Goal: Task Accomplishment & Management: Manage account settings

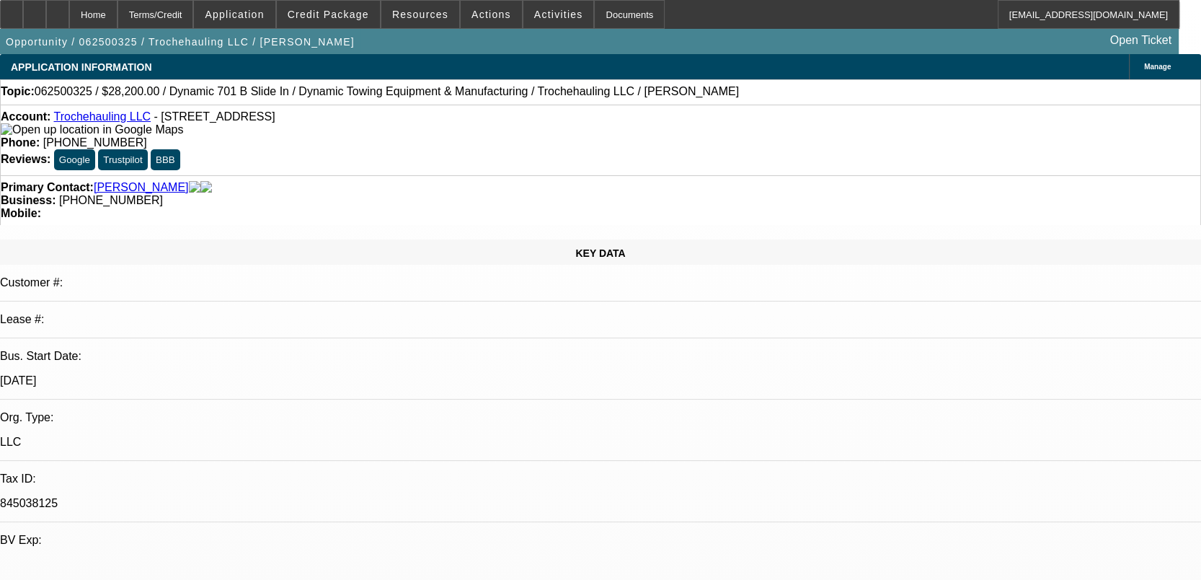
select select "0"
select select "2"
select select "0.1"
select select "0"
select select "2"
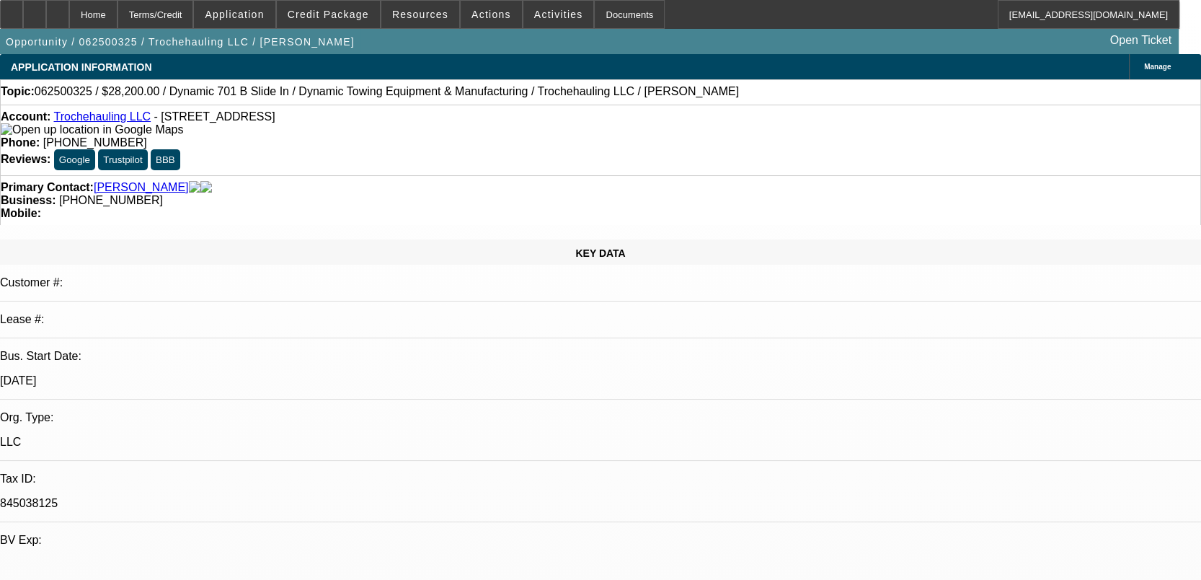
select select "0.1"
select select "1"
select select "2"
select select "4"
select select "1"
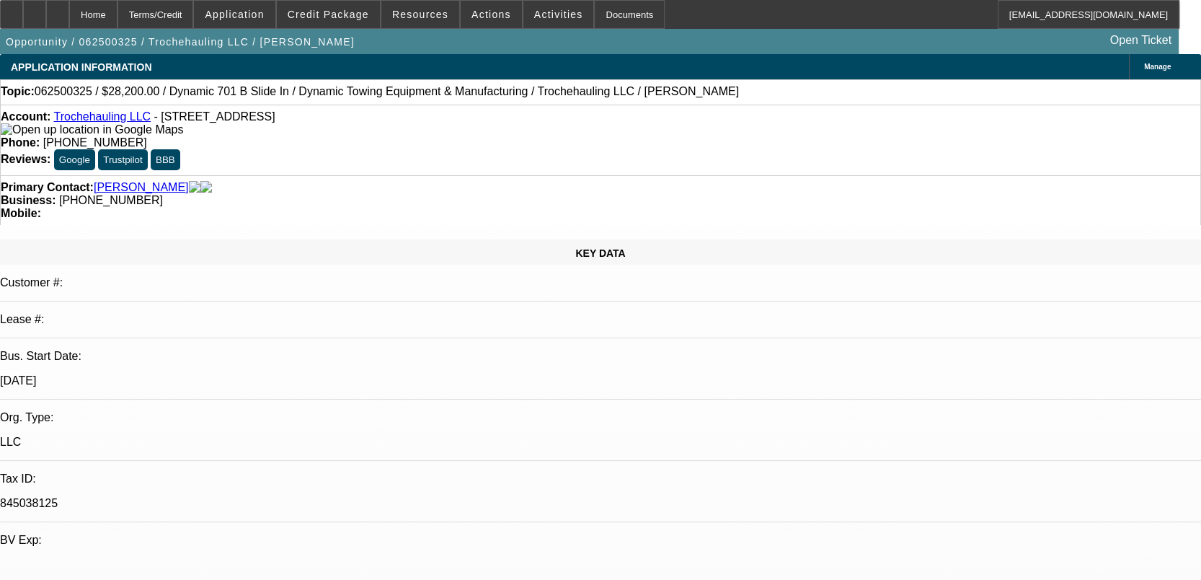
select select "2"
select select "4"
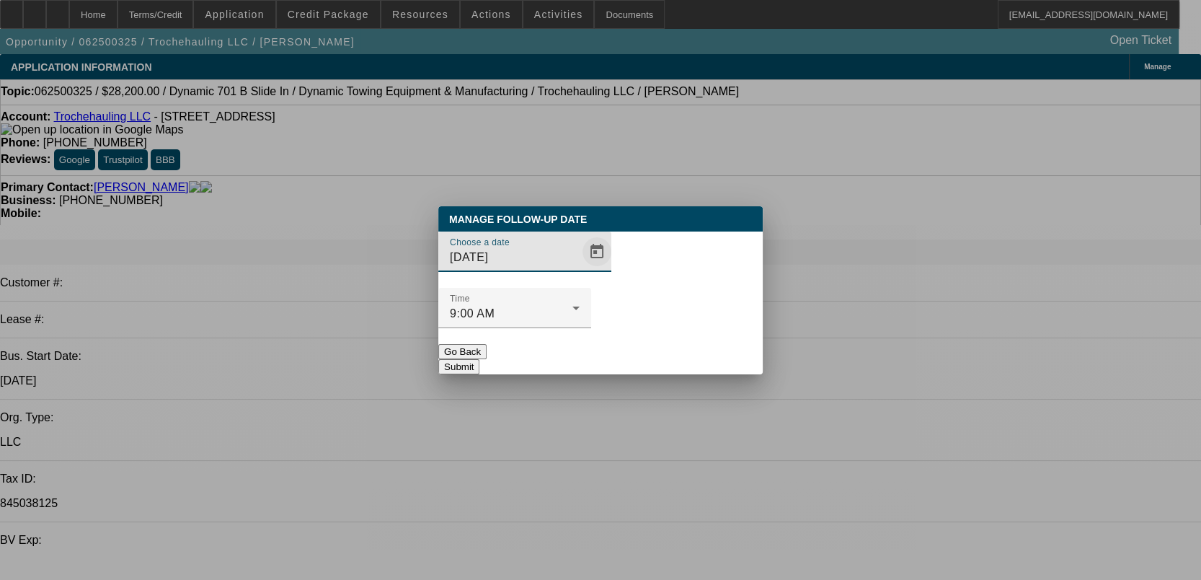
click at [580, 269] on span "Open calendar" at bounding box center [597, 251] width 35 height 35
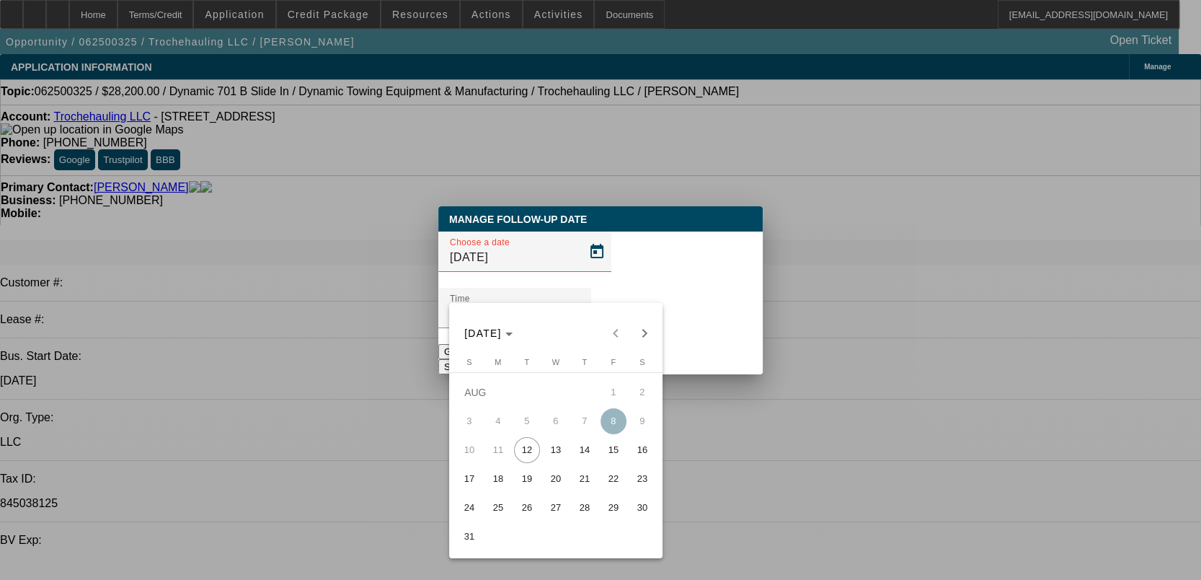
click at [561, 454] on span "13" at bounding box center [556, 450] width 26 height 26
type input "[DATE]"
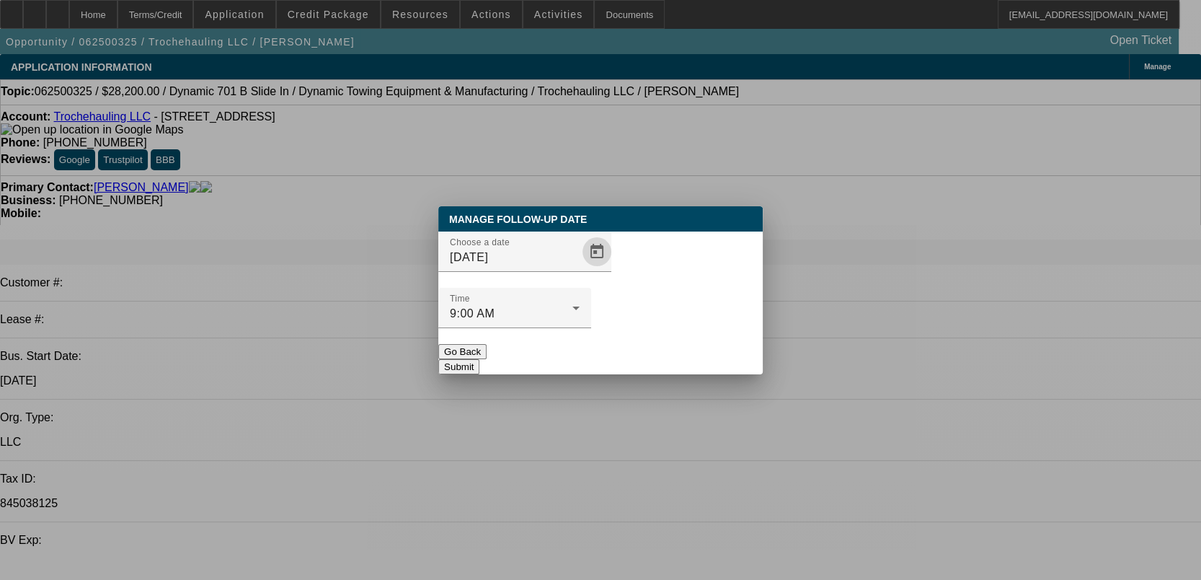
click at [480, 359] on button "Submit" at bounding box center [458, 366] width 41 height 15
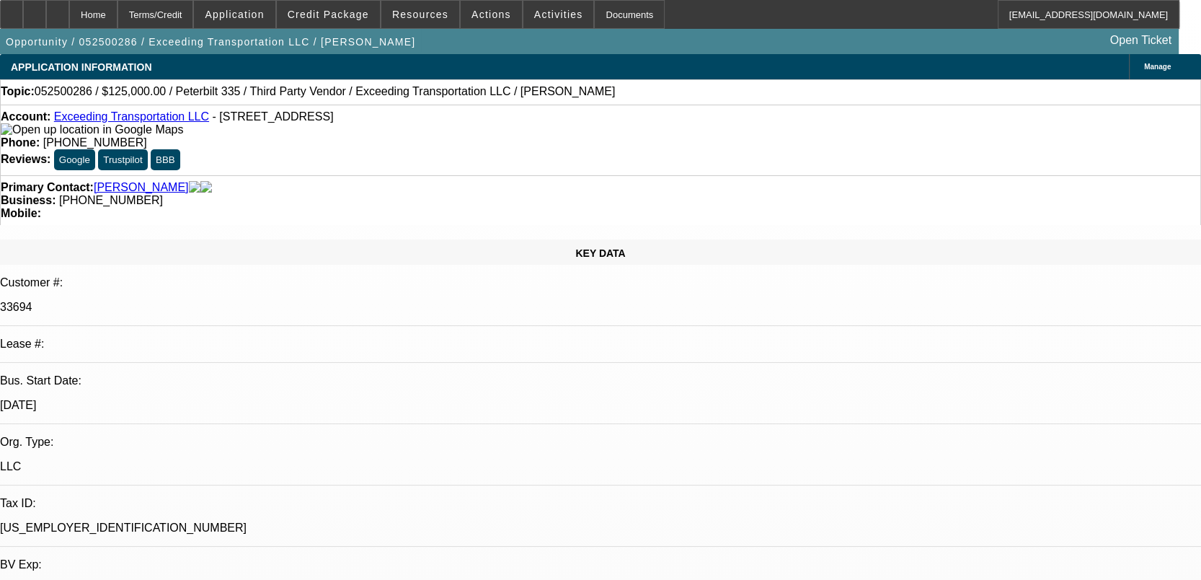
select select "0"
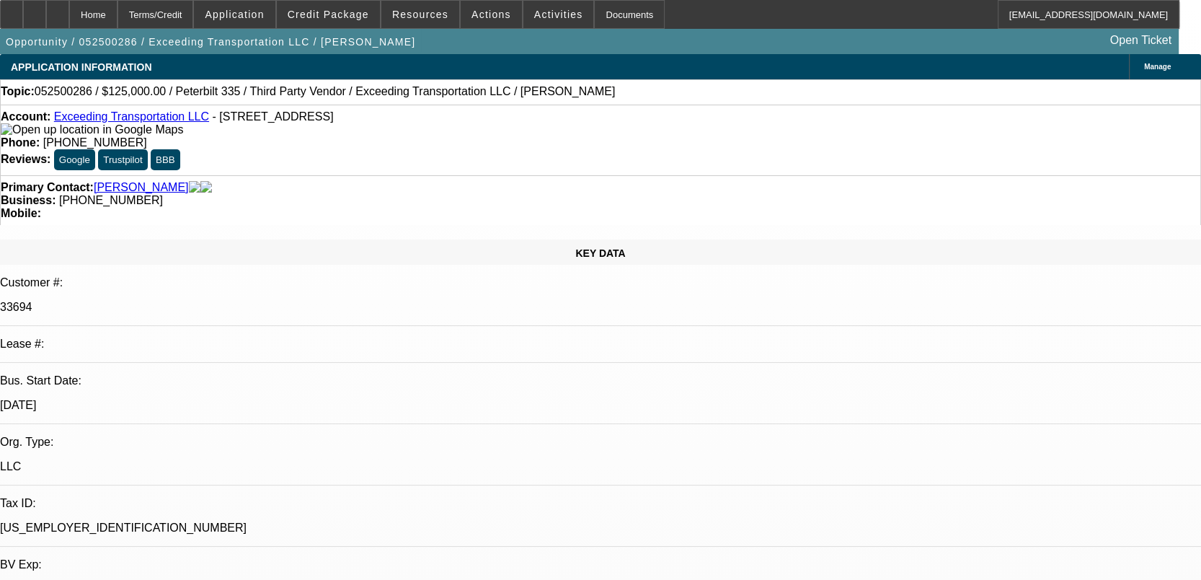
select select "0"
select select "1"
select select "6"
select select "15"
select select "6"
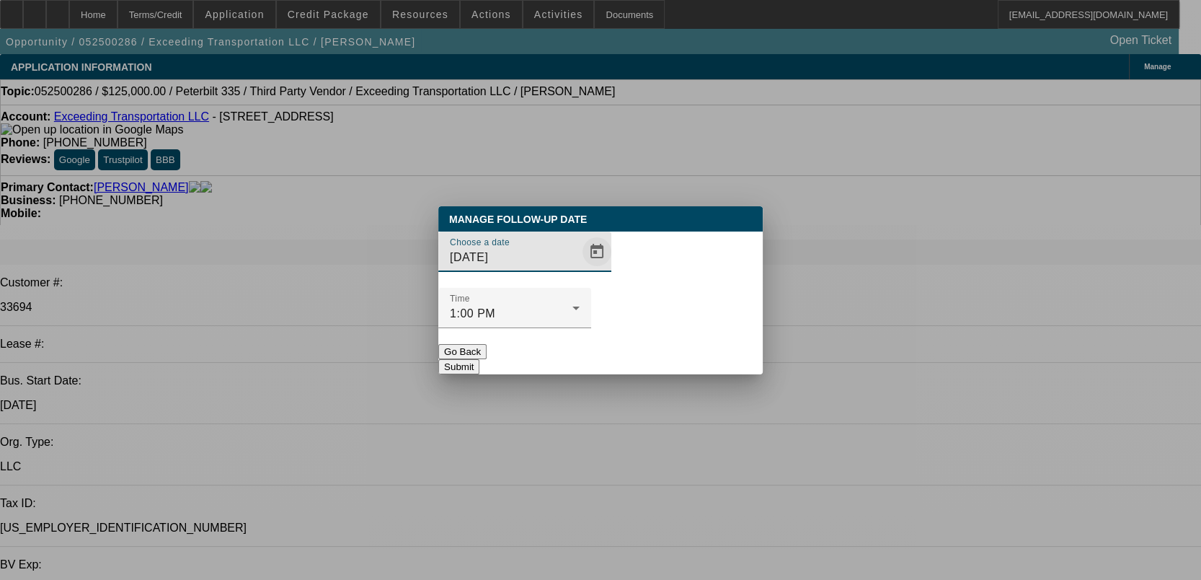
click at [581, 269] on span "Open calendar" at bounding box center [597, 251] width 35 height 35
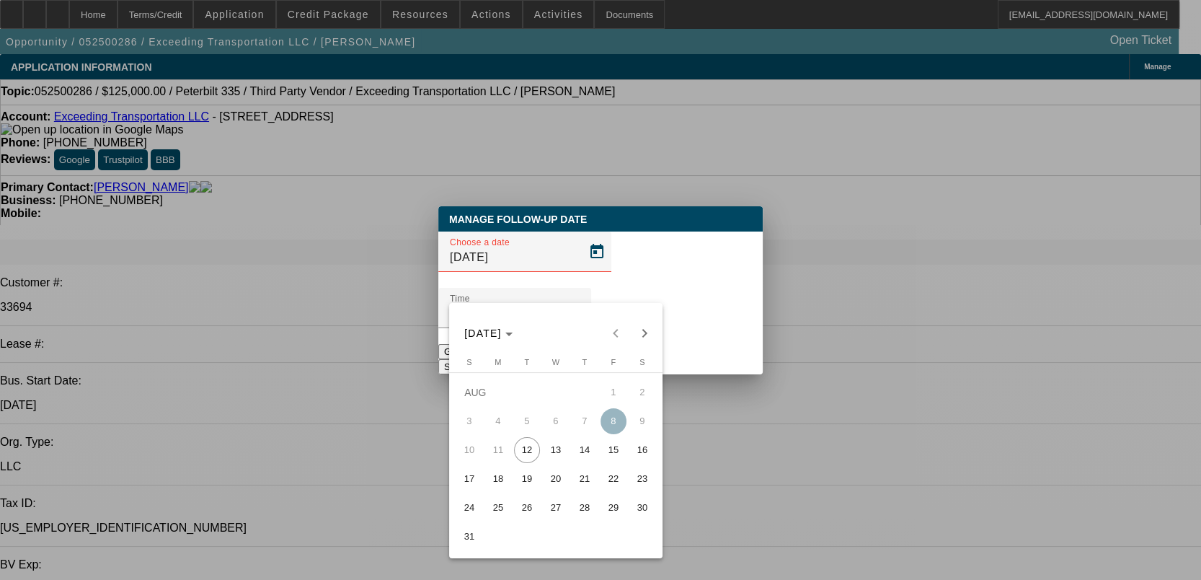
click at [543, 454] on span "13" at bounding box center [556, 450] width 26 height 26
type input "[DATE]"
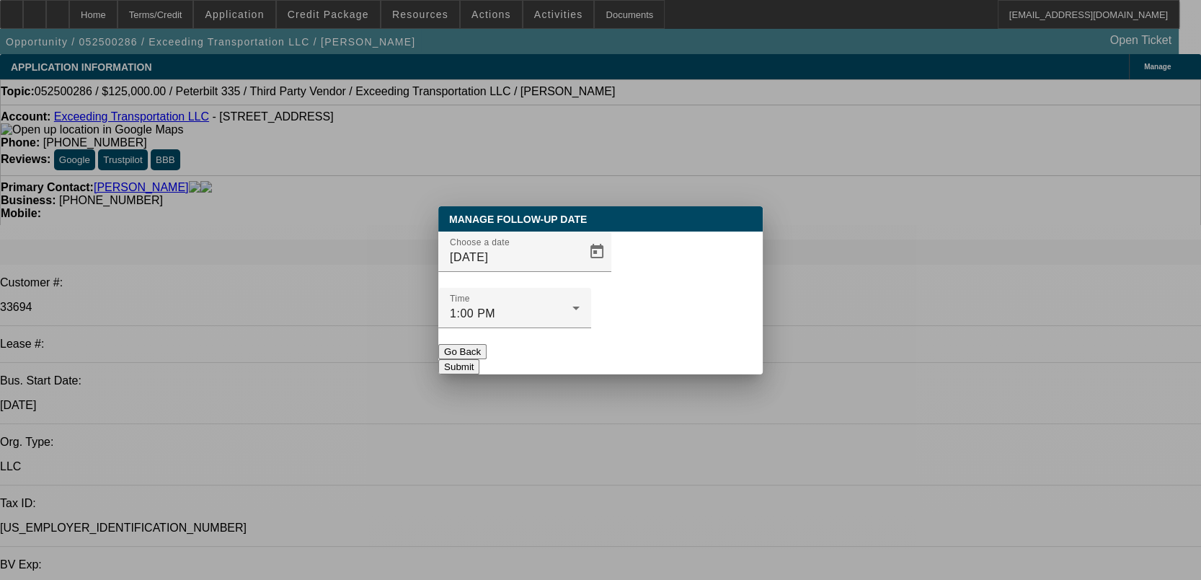
click at [480, 359] on button "Submit" at bounding box center [458, 366] width 41 height 15
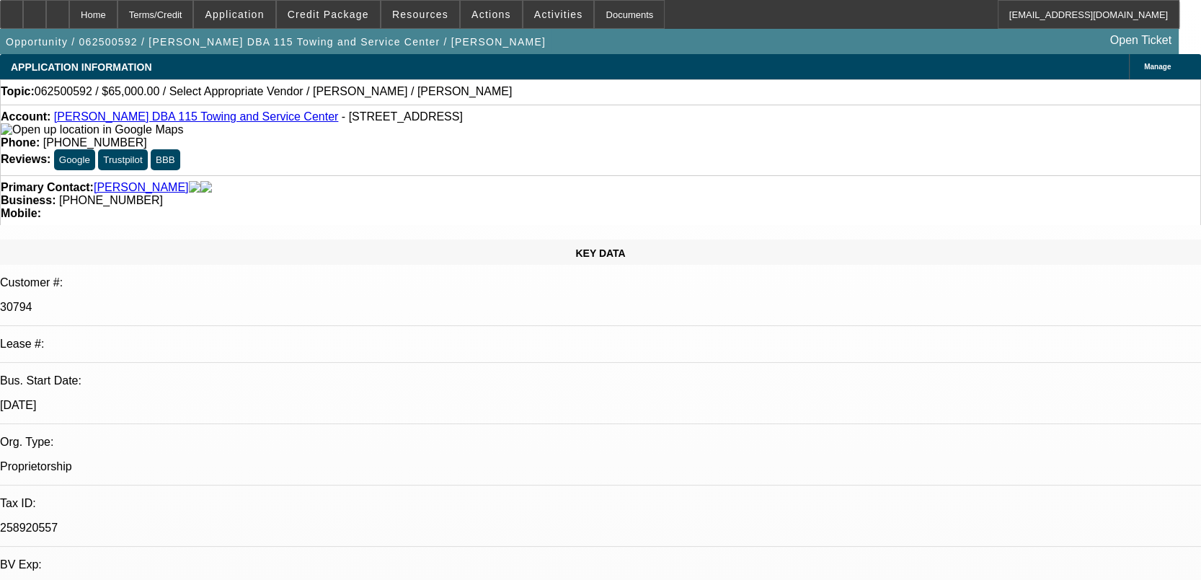
select select "0"
select select "2"
select select "0.1"
select select "1"
select select "2"
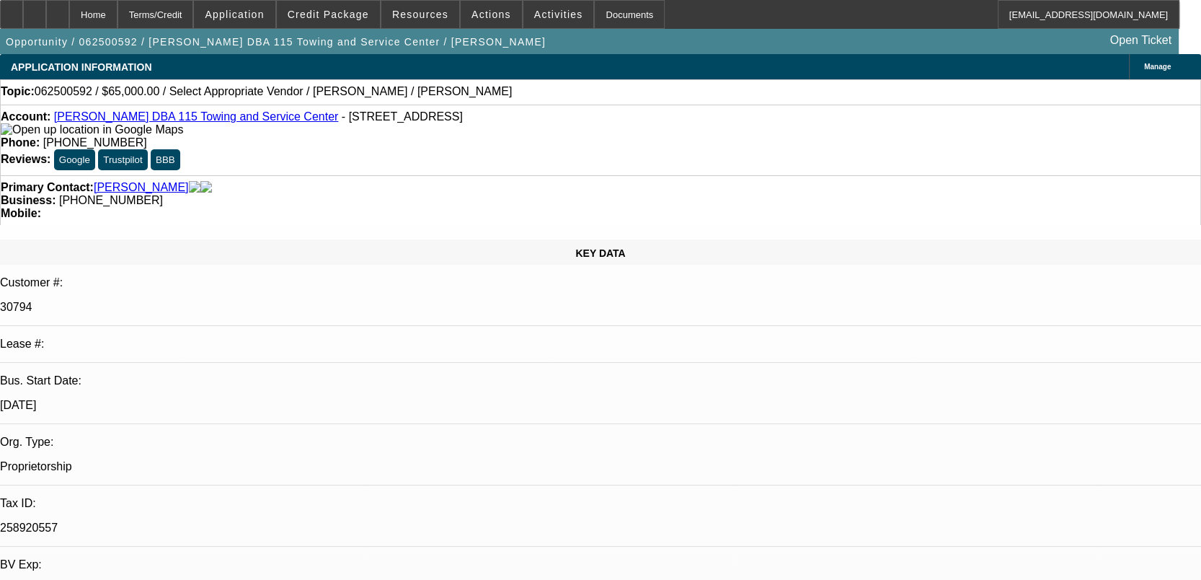
select select "4"
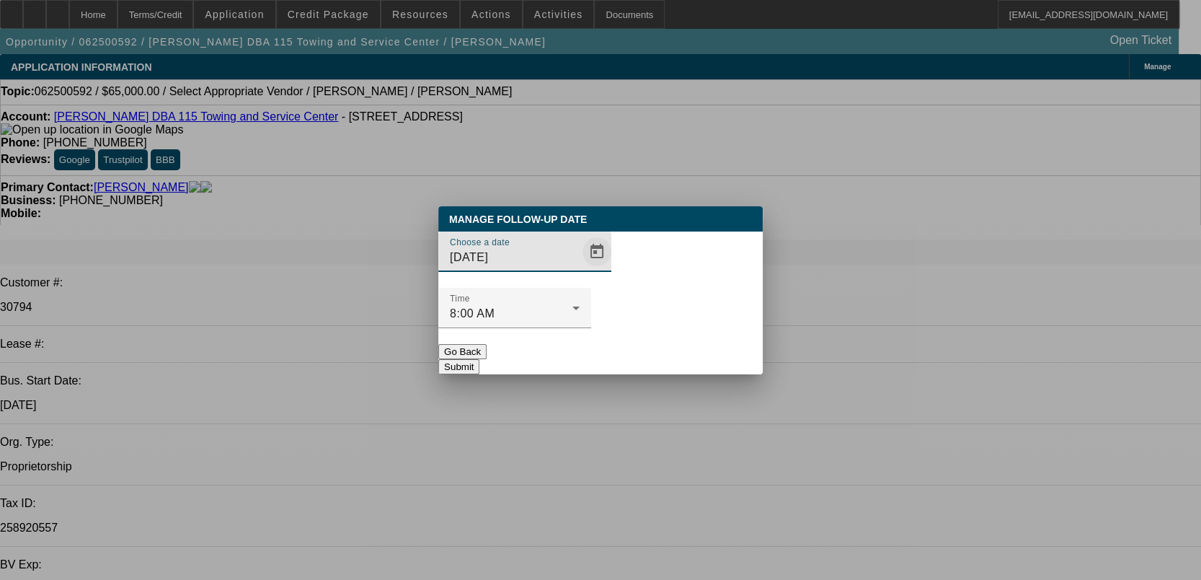
click at [580, 269] on span "Open calendar" at bounding box center [597, 251] width 35 height 35
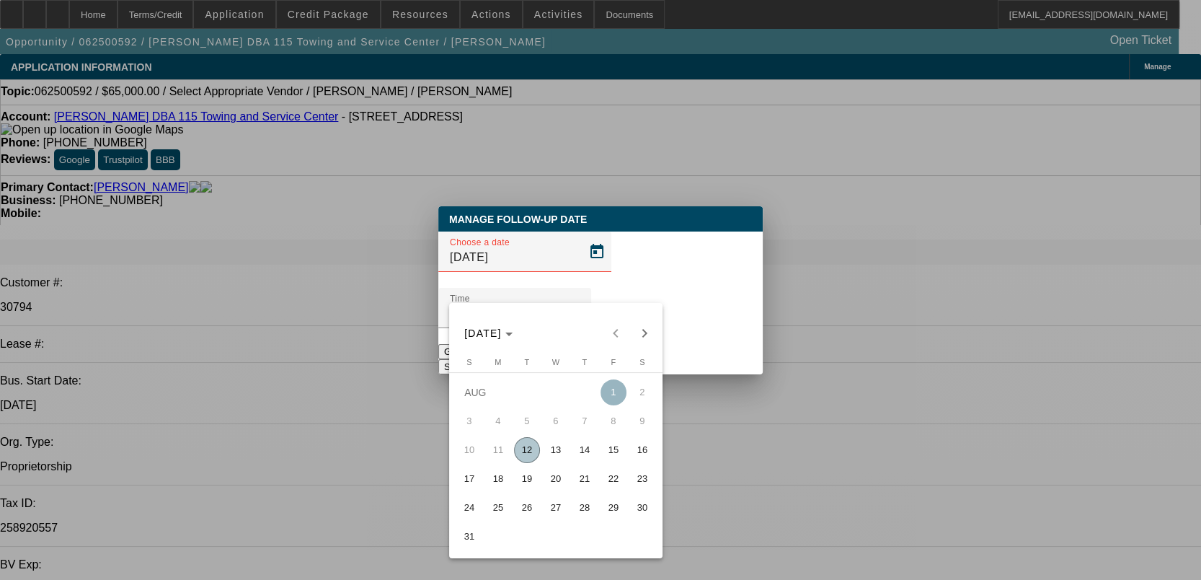
click at [557, 457] on span "13" at bounding box center [556, 450] width 26 height 26
type input "[DATE]"
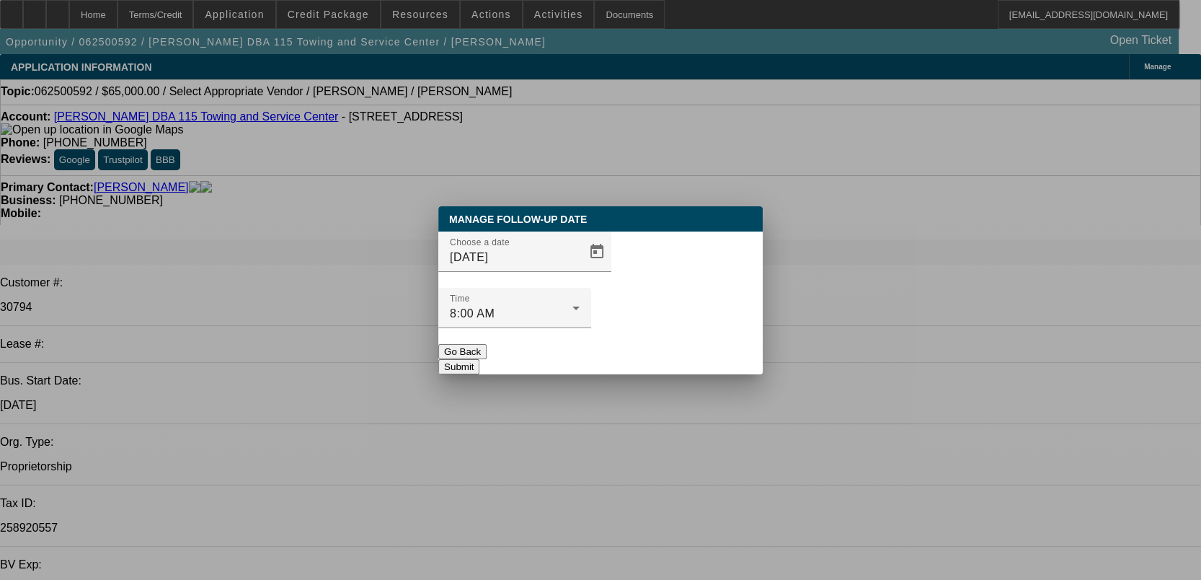
click at [480, 359] on button "Submit" at bounding box center [458, 366] width 41 height 15
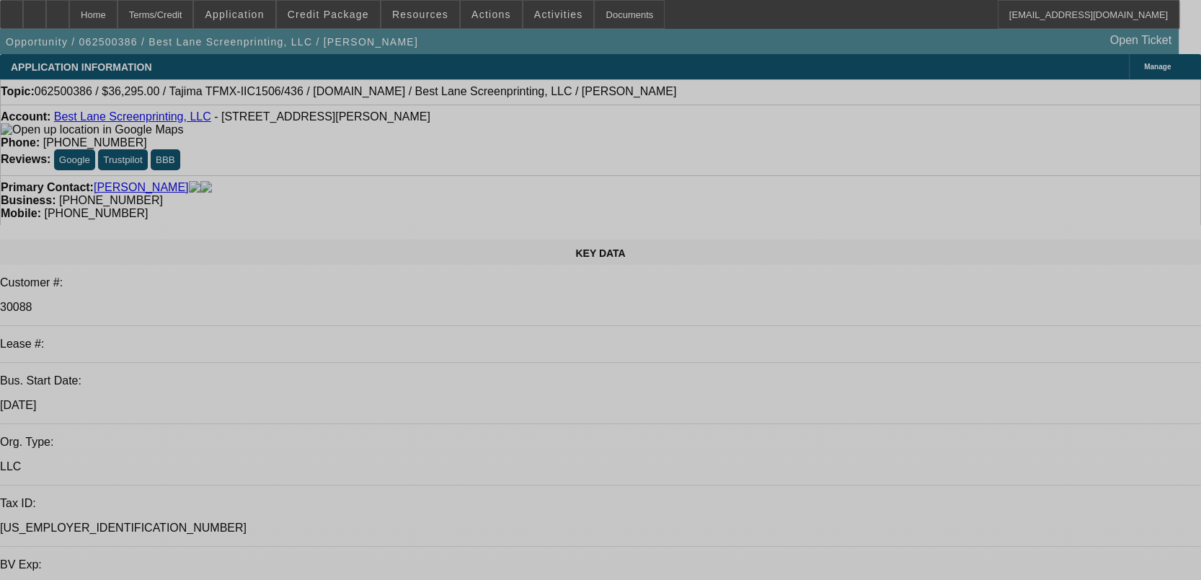
select select "0"
select select "2"
select select "0"
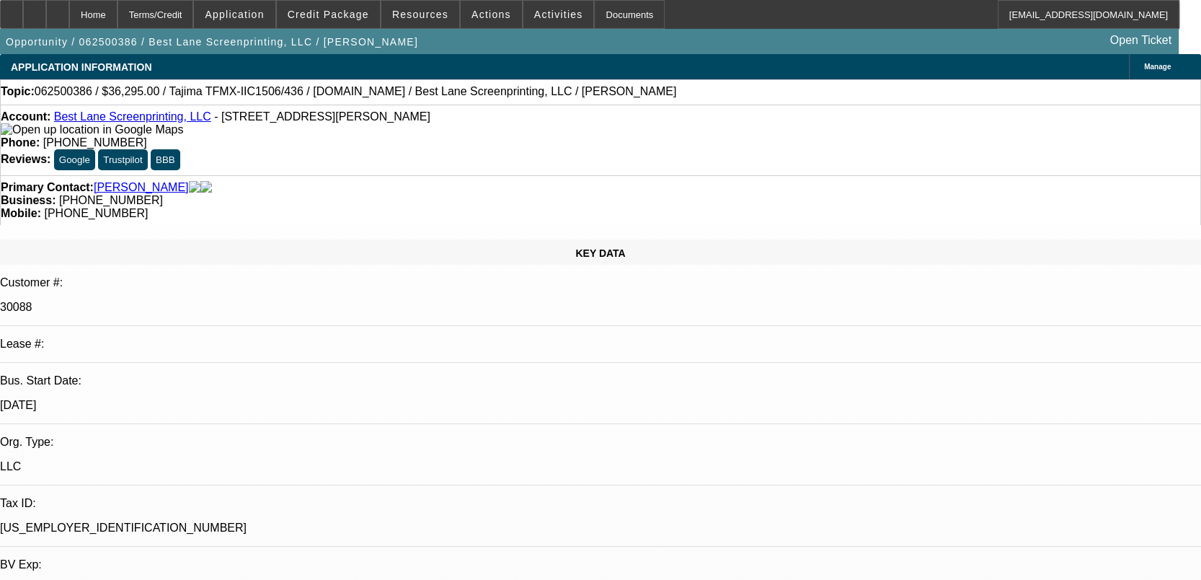
select select "0"
select select "2"
select select "0"
select select "2"
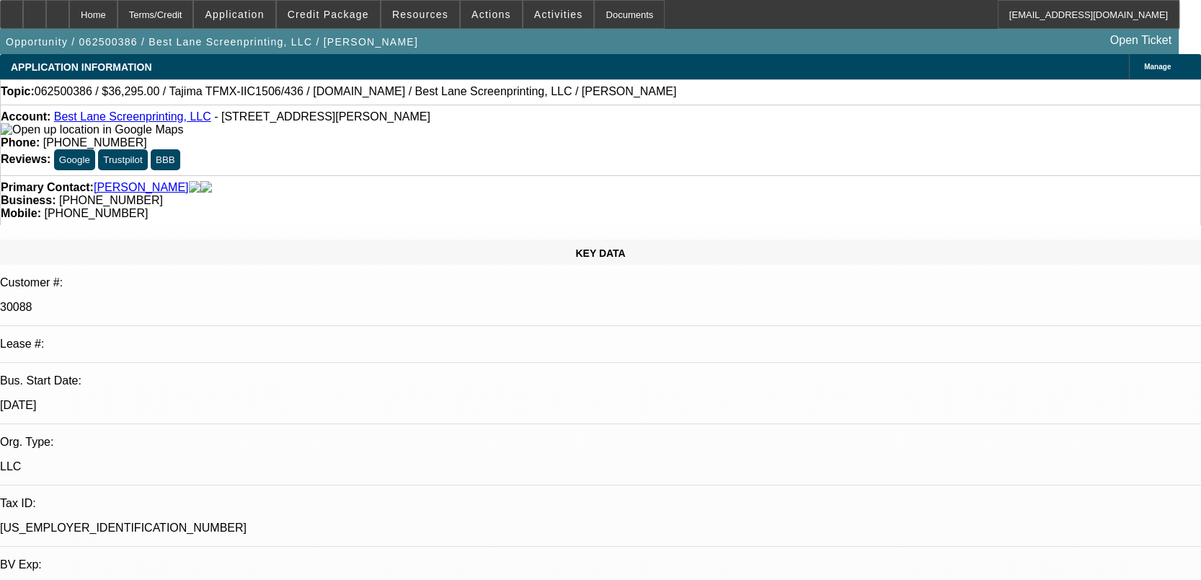
select select "0"
select select "2"
select select "0"
select select "1"
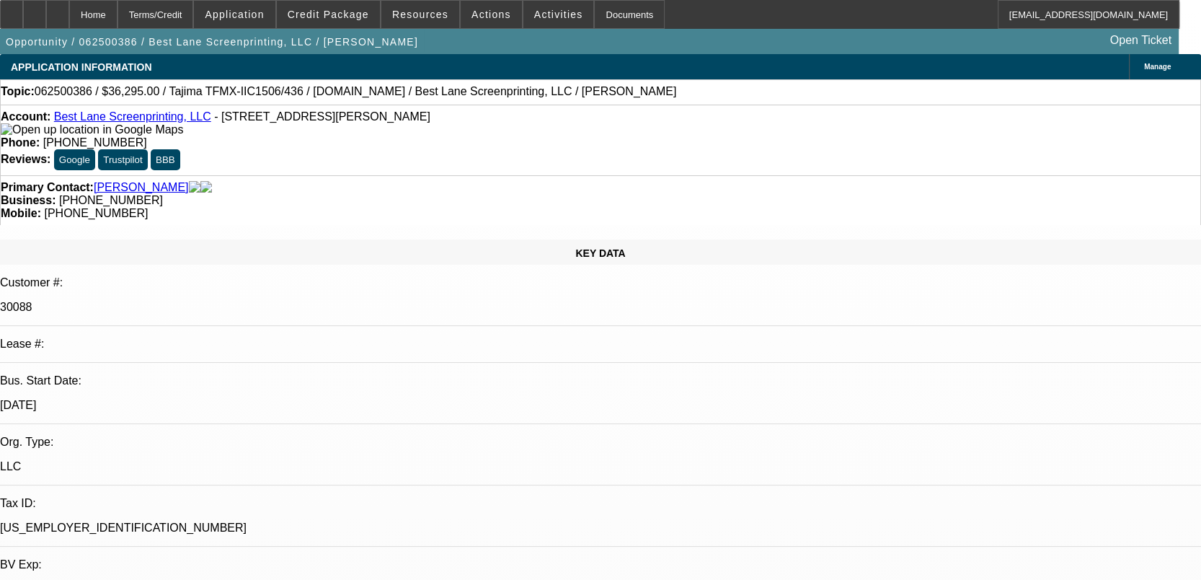
select select "2"
select select "6"
select select "1"
select select "2"
select select "6"
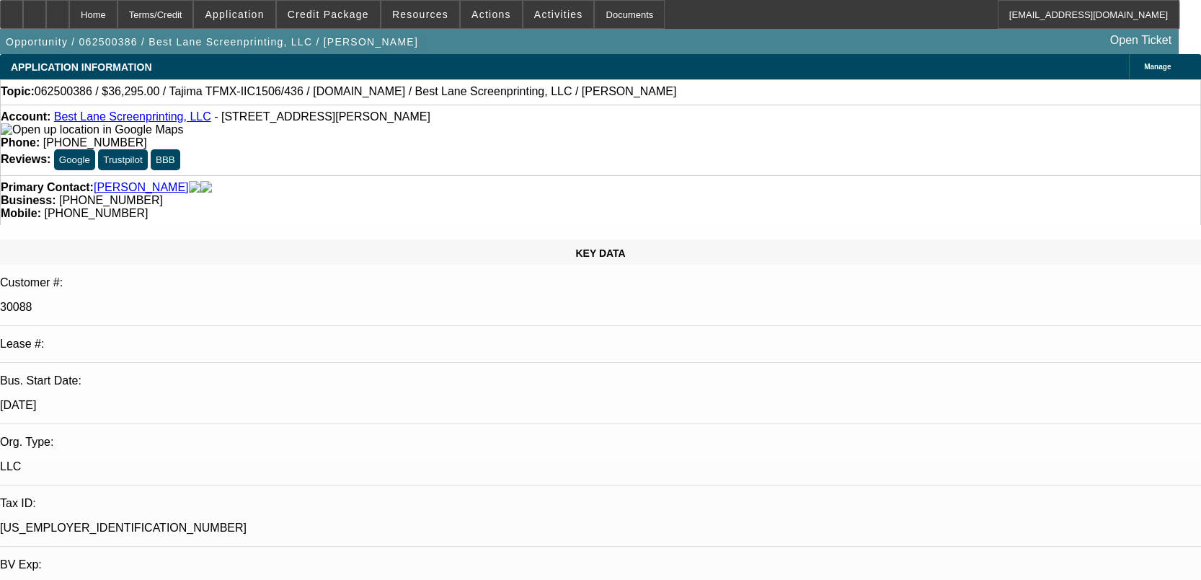
select select "1"
select select "2"
select select "6"
select select "1"
select select "2"
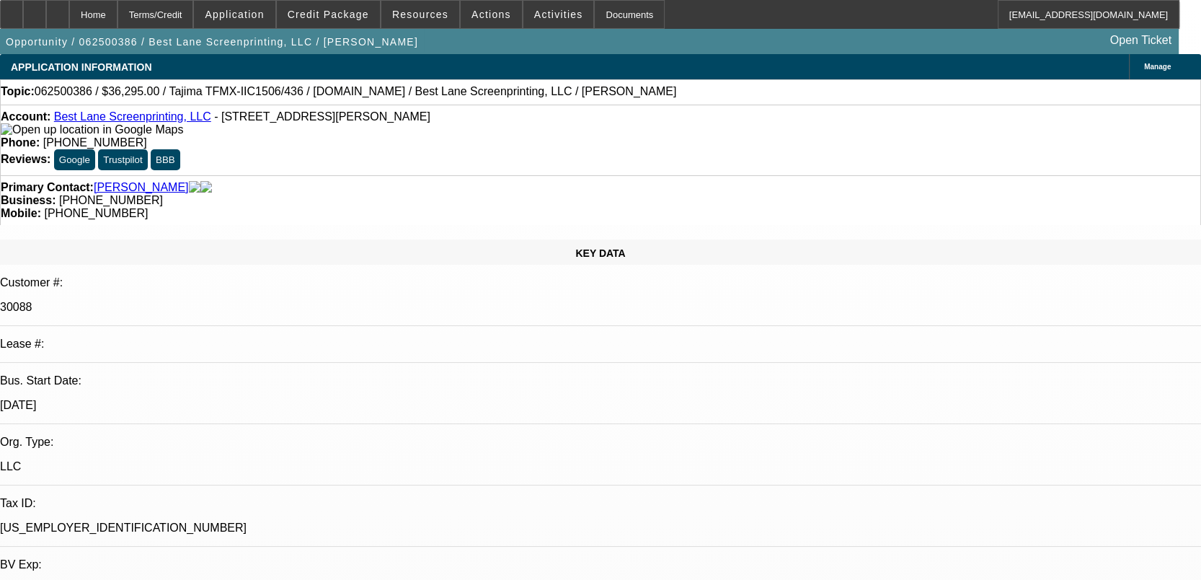
select select "6"
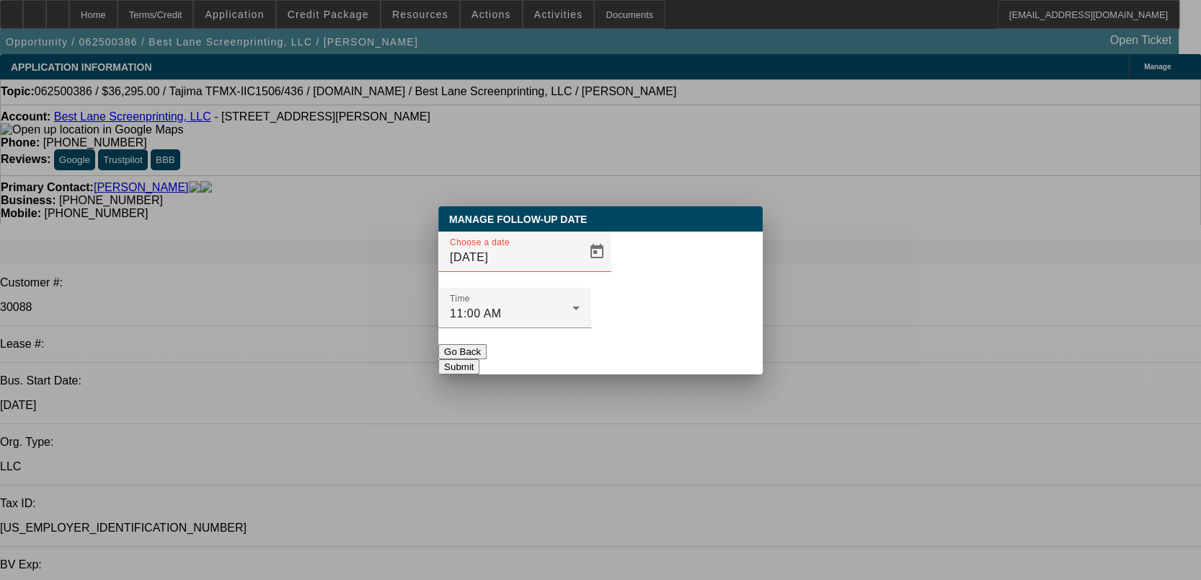
click at [580, 269] on span "Open calendar" at bounding box center [597, 251] width 35 height 35
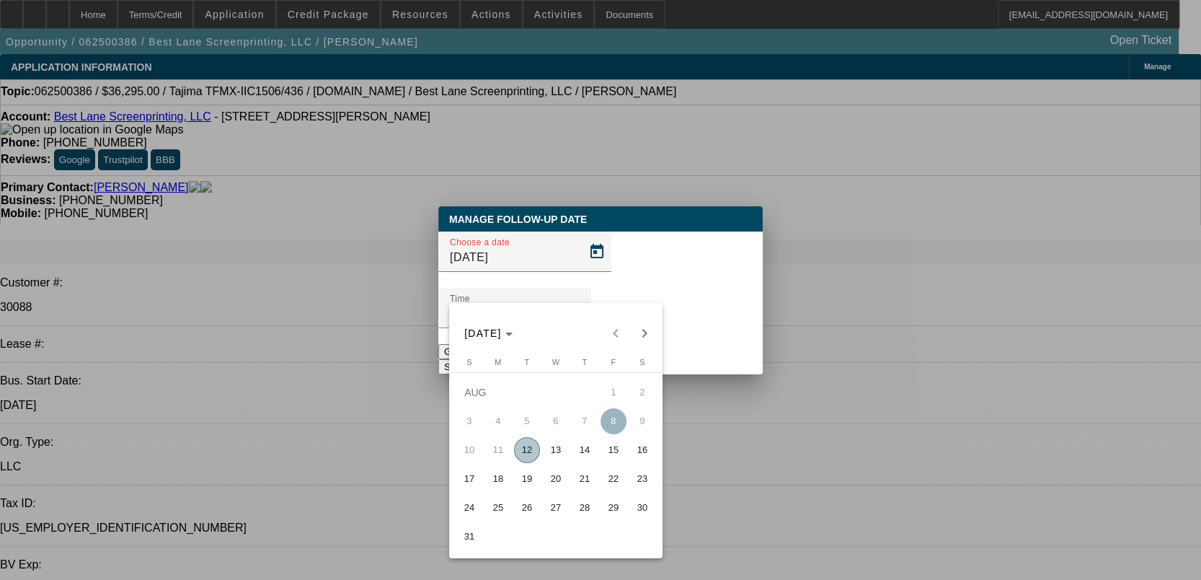
click at [551, 457] on span "13" at bounding box center [556, 450] width 26 height 26
type input "[DATE]"
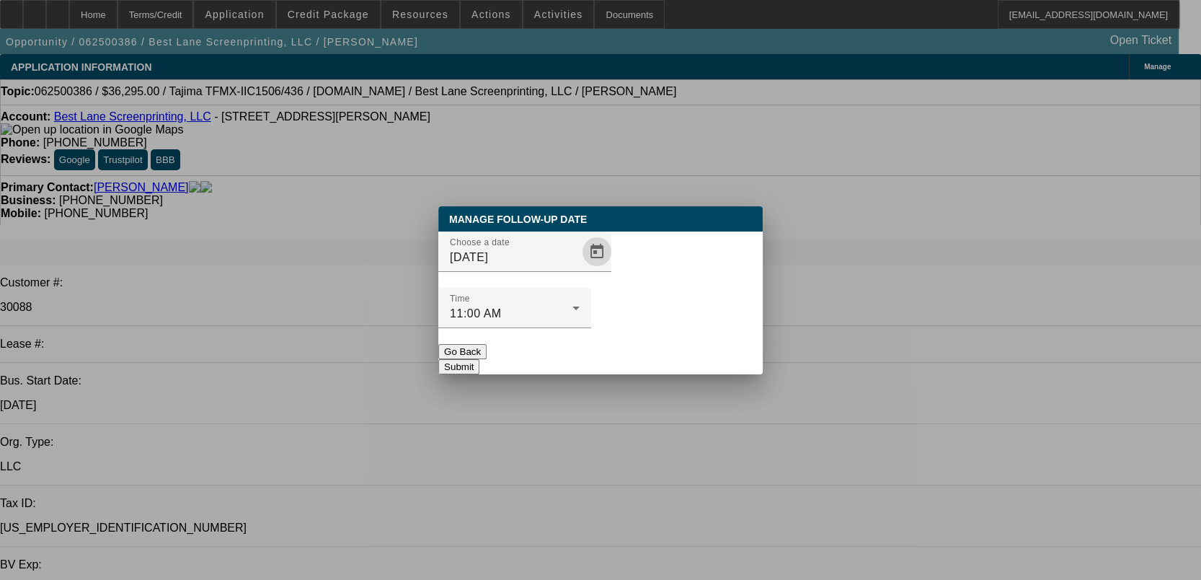
click at [480, 359] on button "Submit" at bounding box center [458, 366] width 41 height 15
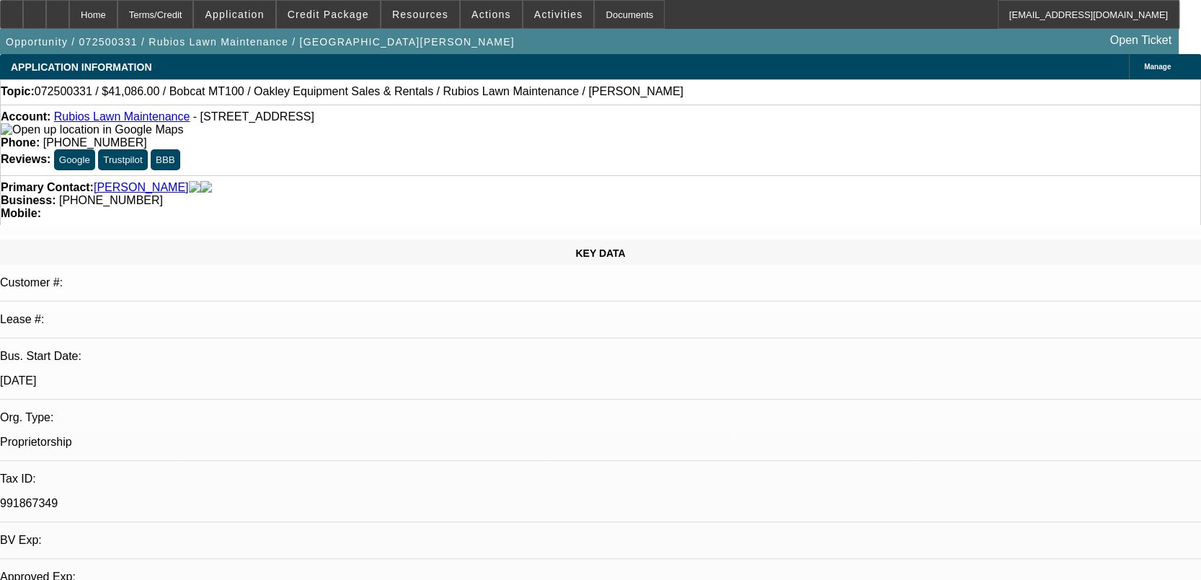
select select "0"
select select "2"
select select "0.1"
select select "1"
select select "2"
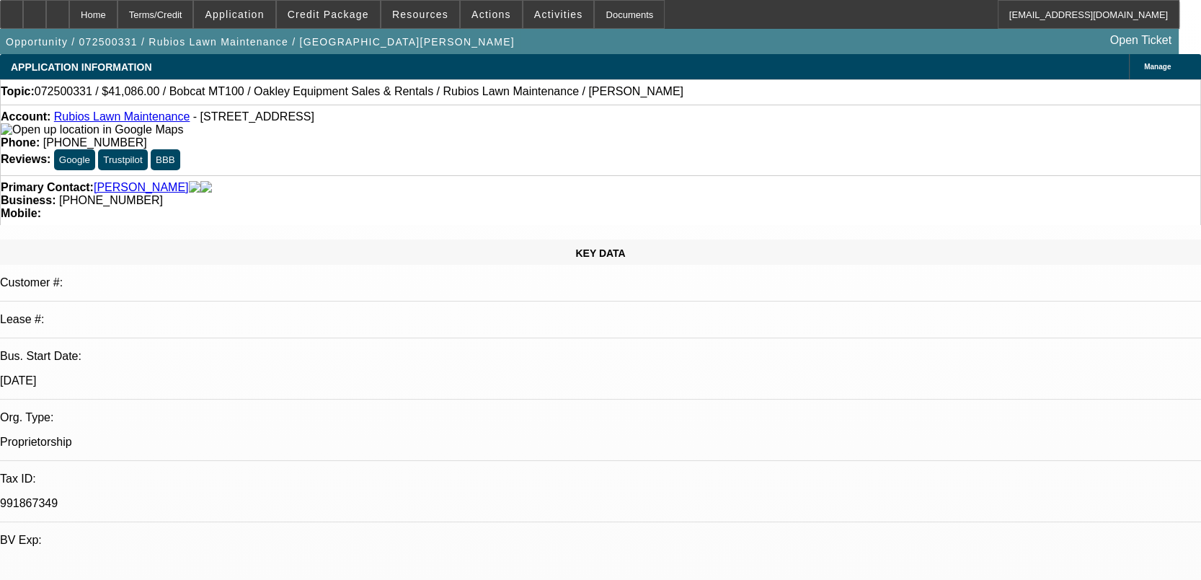
select select "4"
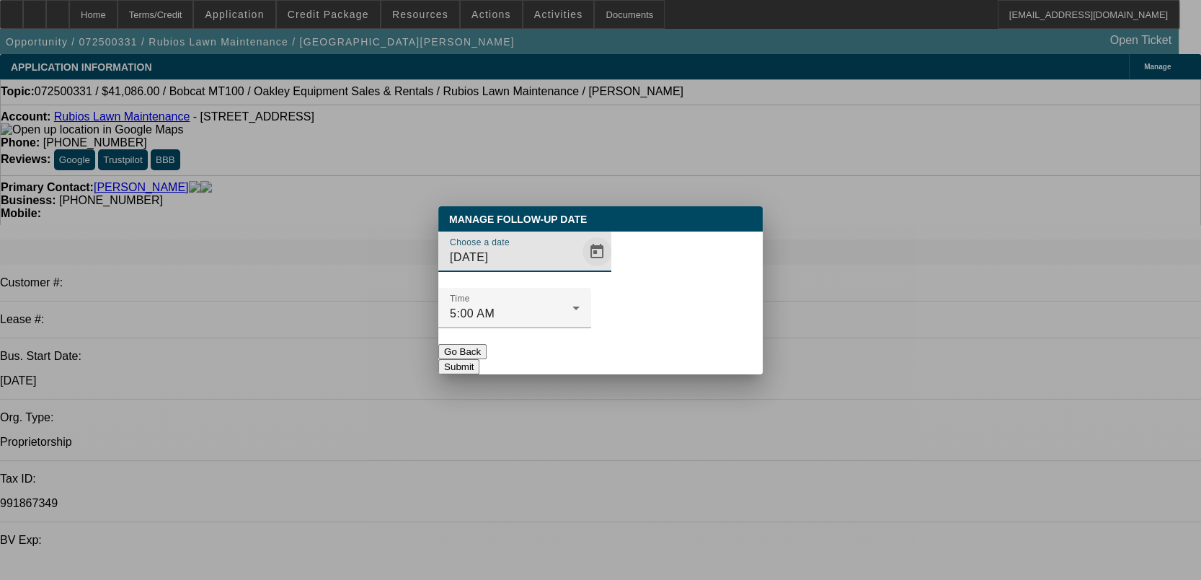
click at [580, 269] on span "Open calendar" at bounding box center [597, 251] width 35 height 35
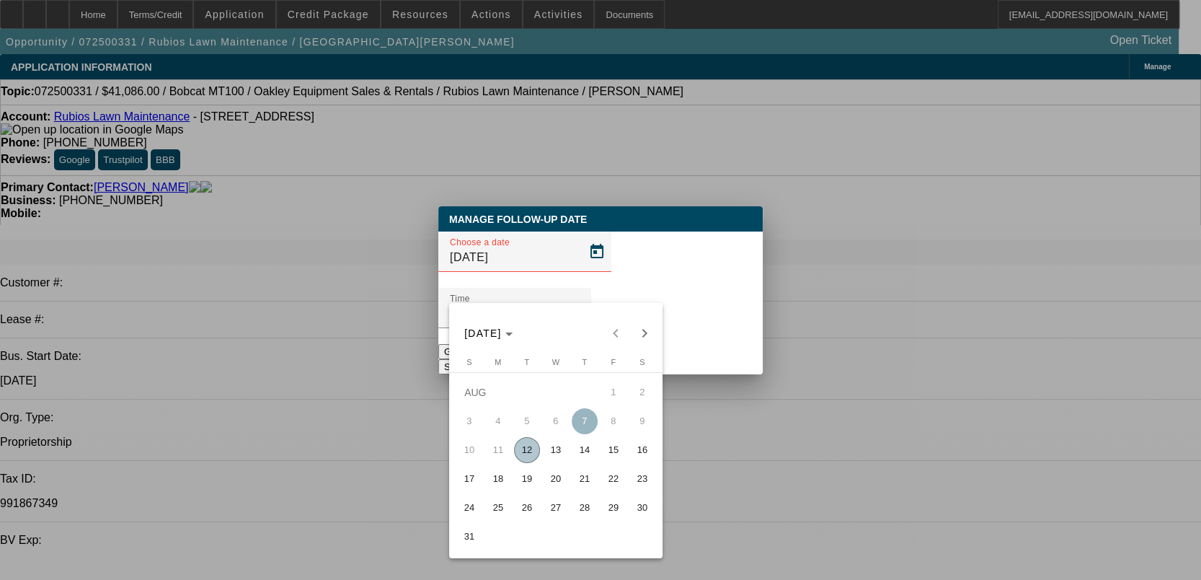
click at [548, 463] on span "13" at bounding box center [556, 450] width 26 height 26
type input "8/13/2025"
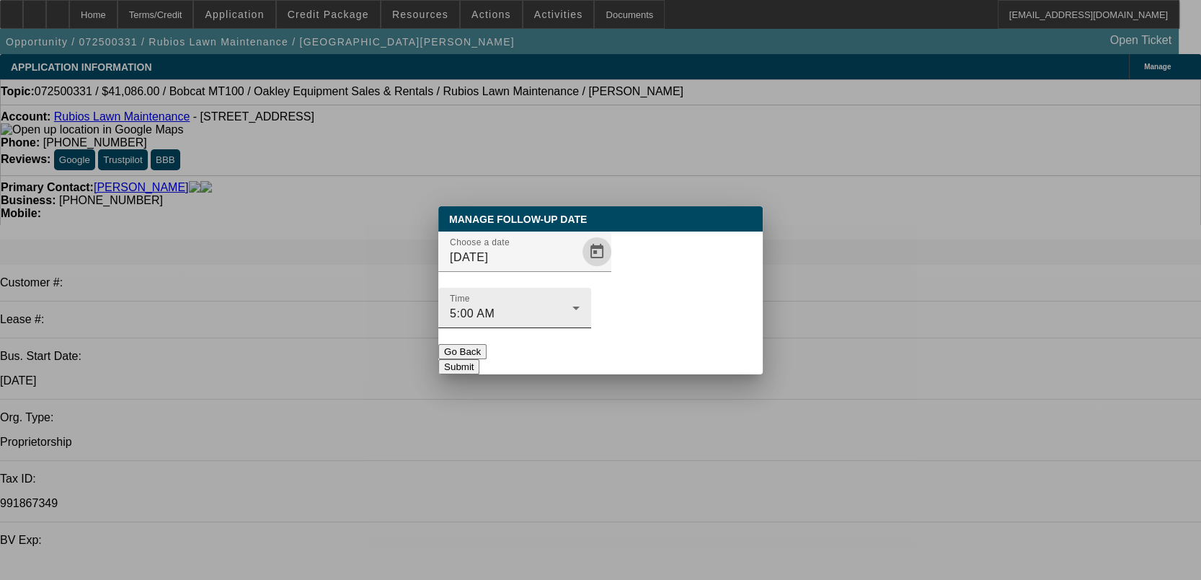
click at [573, 305] on div "5:00 AM" at bounding box center [511, 313] width 123 height 17
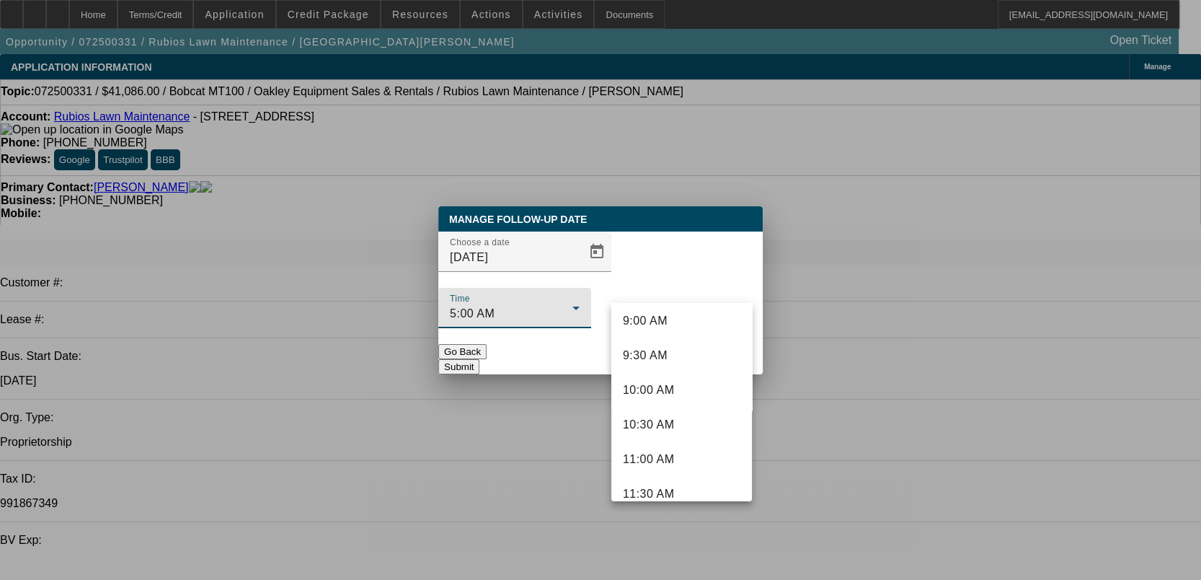
scroll to position [708, 0]
click at [675, 456] on mat-option "12:00 PM" at bounding box center [681, 448] width 141 height 35
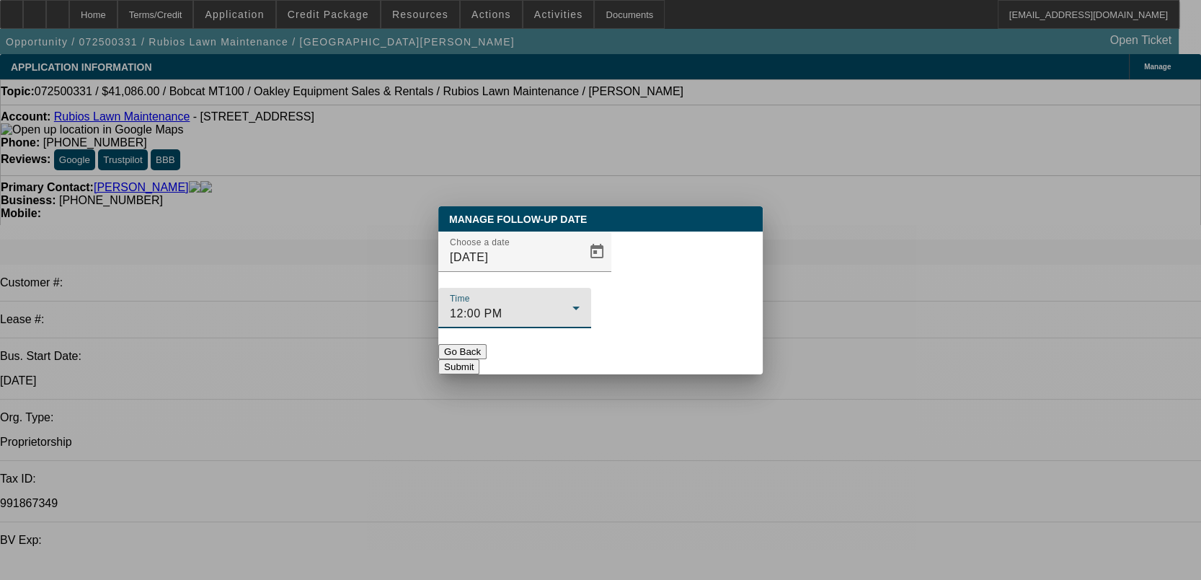
click at [480, 359] on button "Submit" at bounding box center [458, 366] width 41 height 15
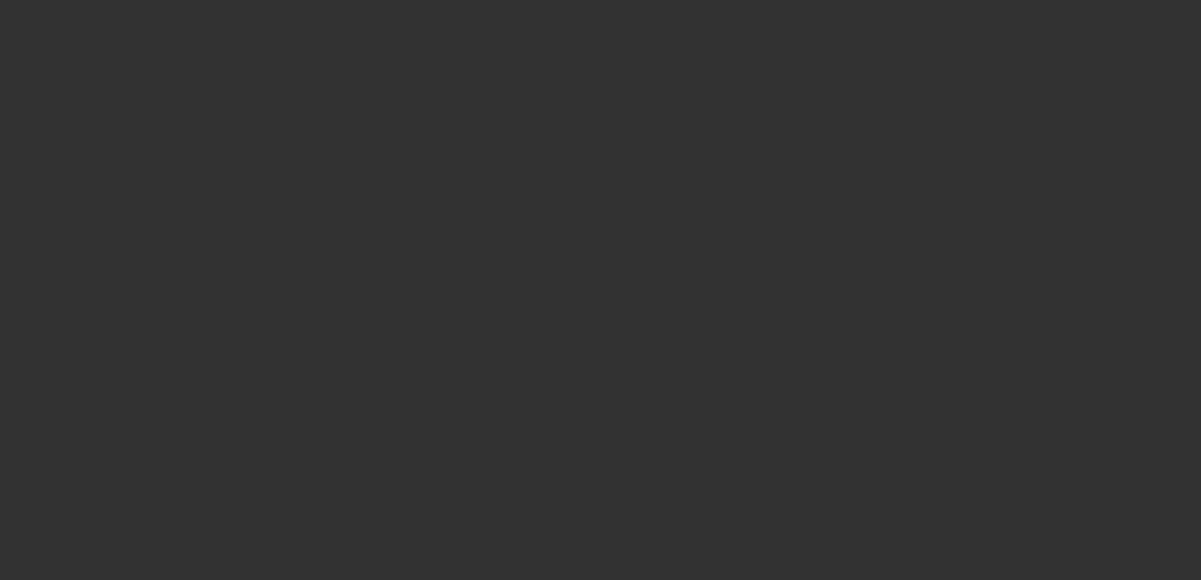
select select "0"
select select "2"
select select "0.1"
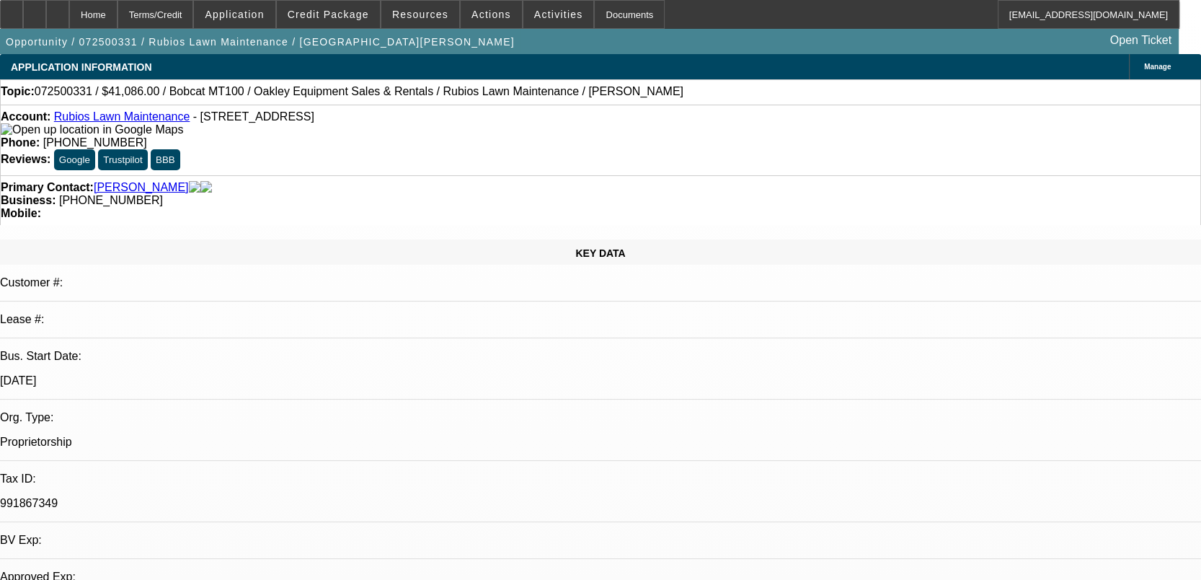
select select "1"
select select "2"
select select "4"
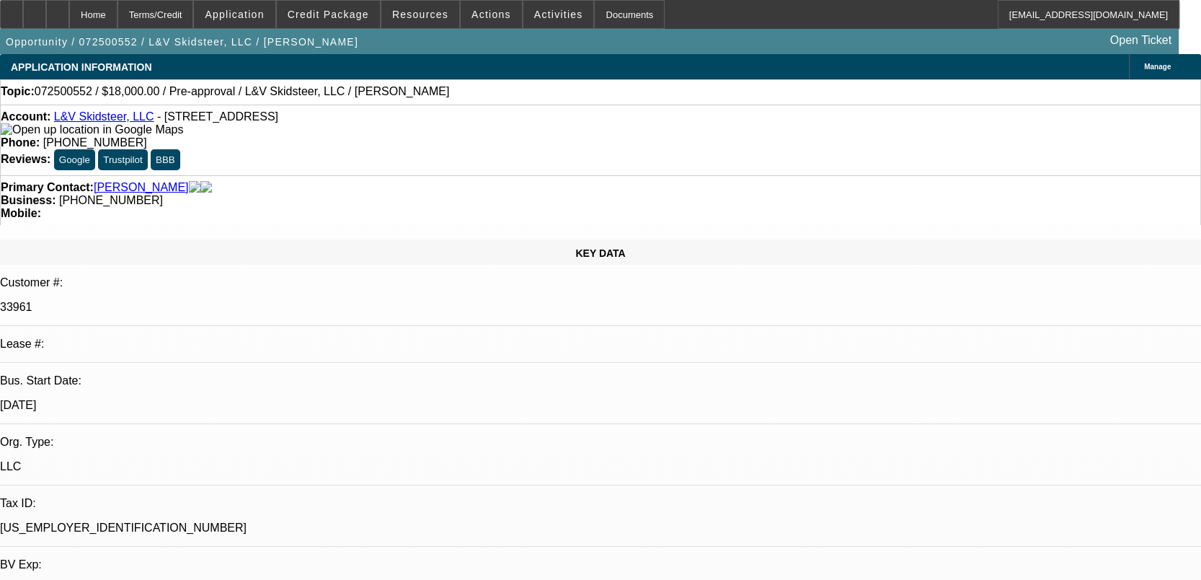
select select "0"
select select "2"
select select "0.1"
select select "1"
select select "2"
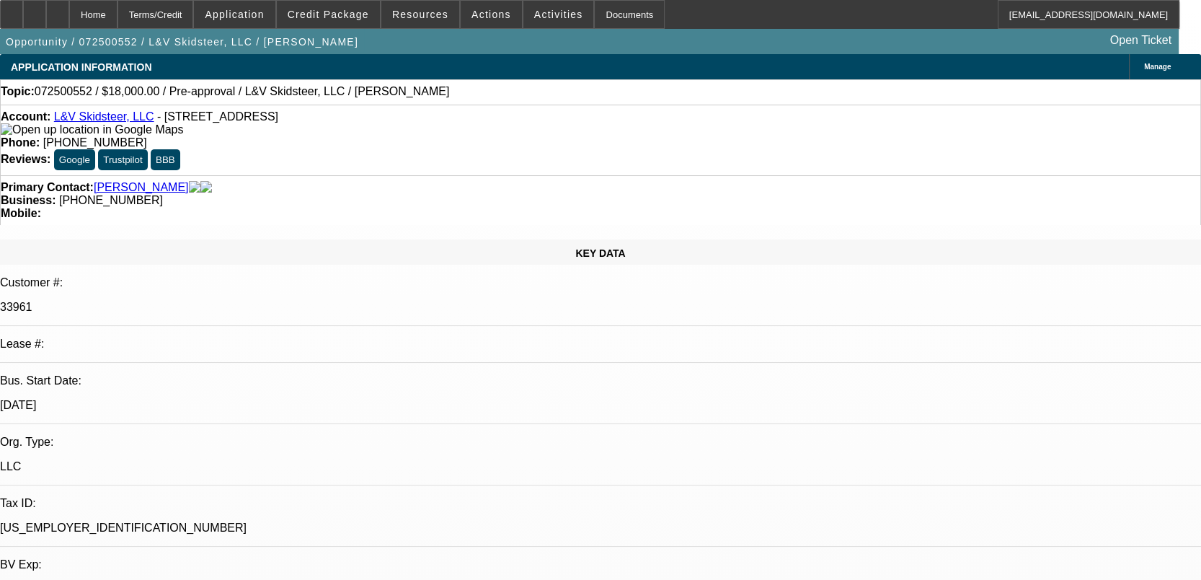
select select "4"
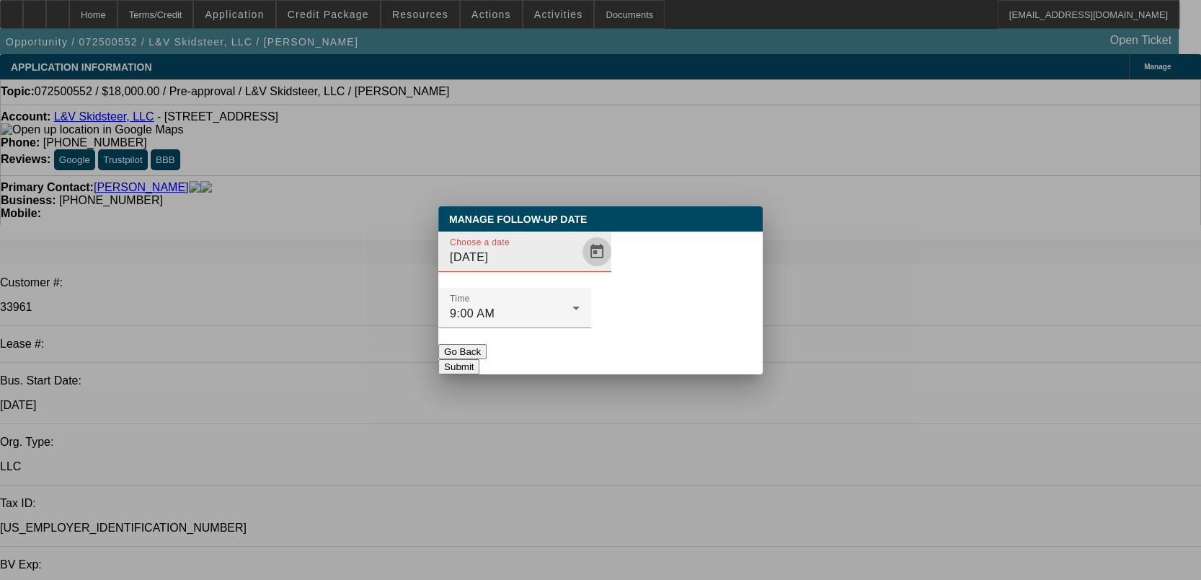
click at [580, 269] on span "Open calendar" at bounding box center [597, 251] width 35 height 35
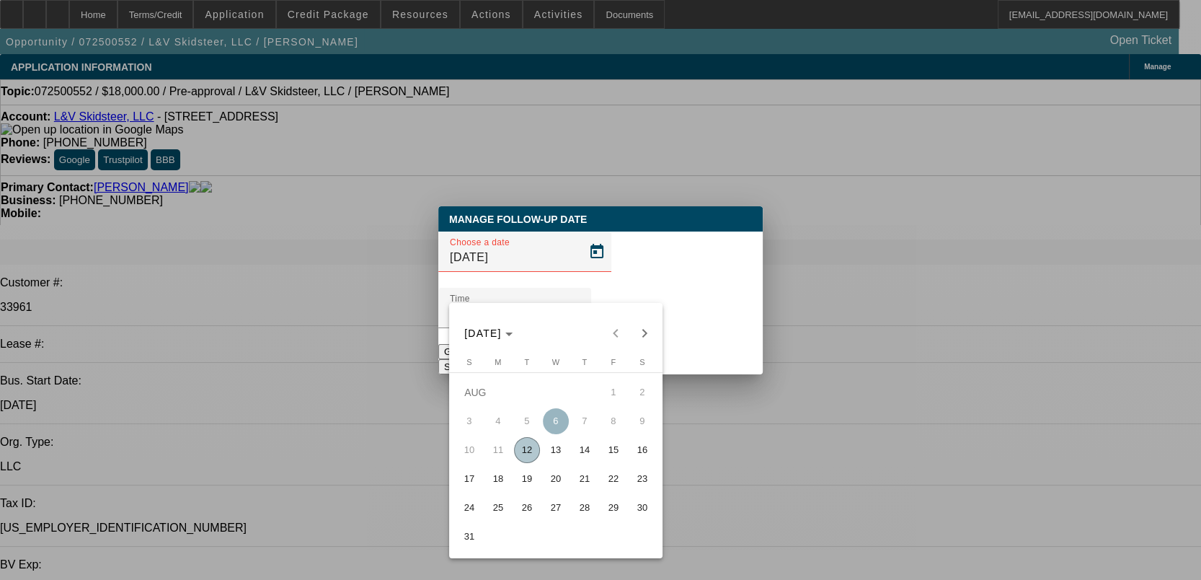
click at [560, 463] on span "13" at bounding box center [556, 450] width 26 height 26
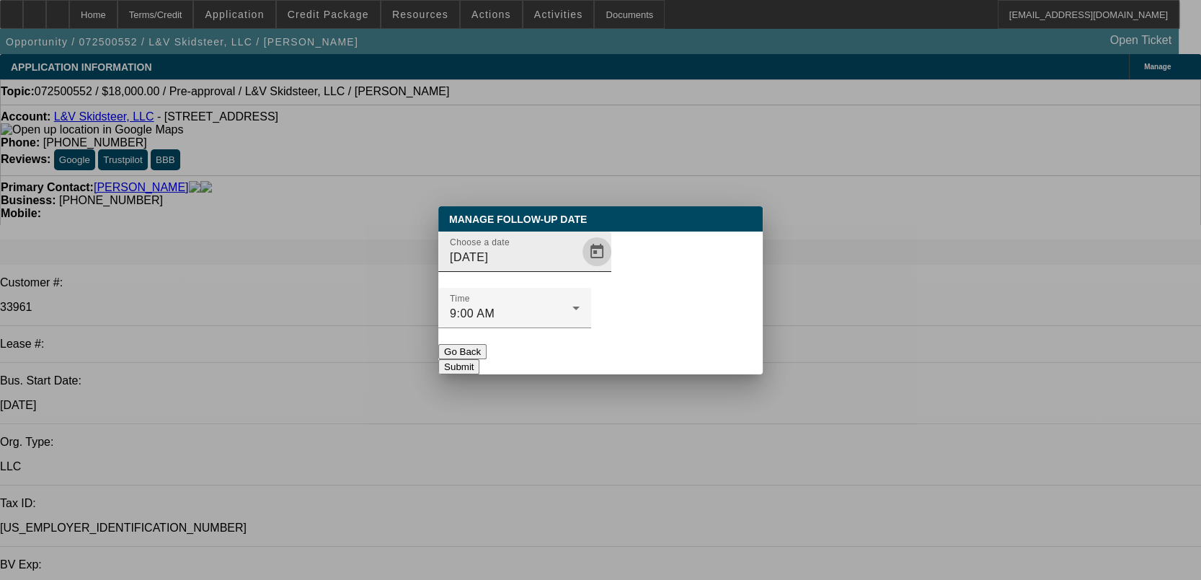
click at [580, 269] on span "Open calendar" at bounding box center [597, 251] width 35 height 35
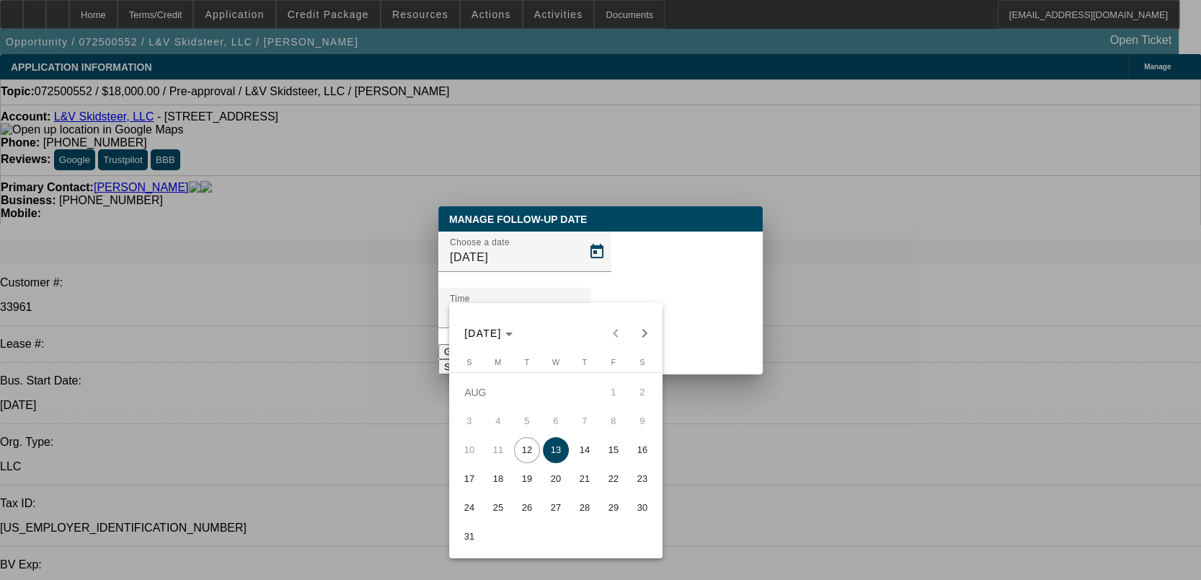
click at [615, 448] on span "15" at bounding box center [614, 450] width 26 height 26
type input "[DATE]"
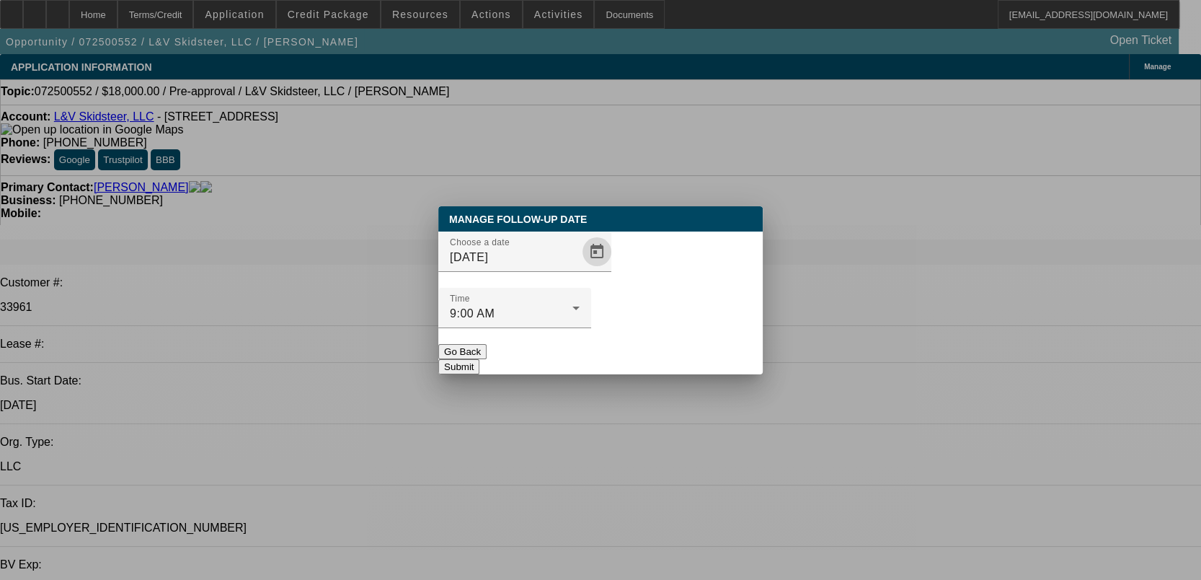
click at [480, 359] on button "Submit" at bounding box center [458, 366] width 41 height 15
